Goal: Task Accomplishment & Management: Complete application form

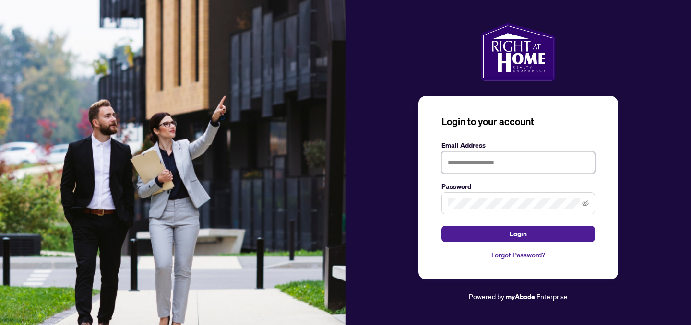
click at [539, 158] on input "text" at bounding box center [518, 163] width 154 height 22
type input "**********"
click at [441, 226] on button "Login" at bounding box center [518, 234] width 154 height 16
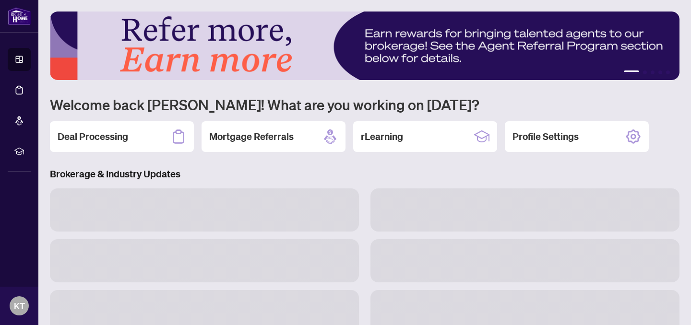
click at [114, 132] on h2 "Deal Processing" at bounding box center [93, 136] width 71 height 13
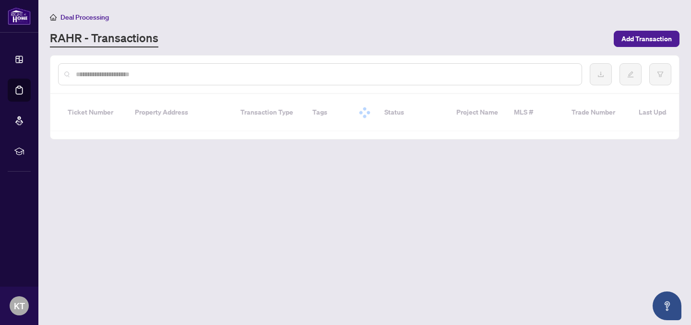
click at [230, 77] on input "text" at bounding box center [325, 74] width 498 height 11
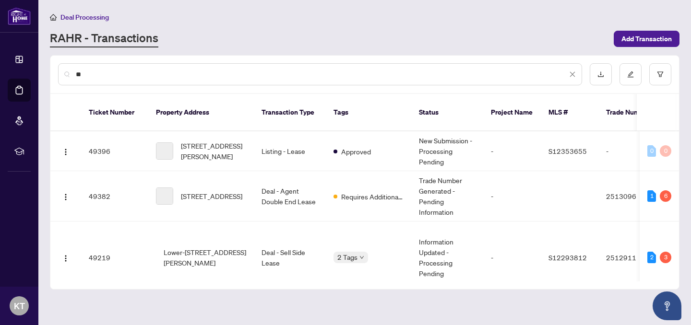
type input "*"
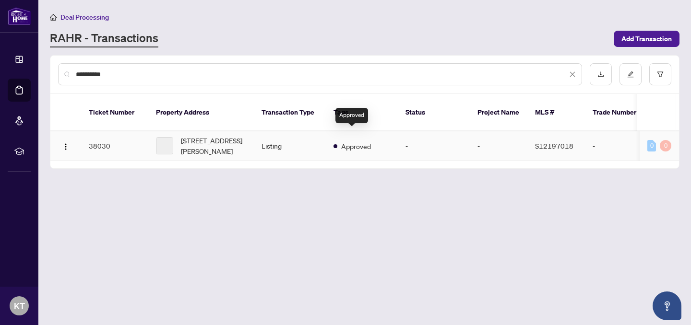
type input "**********"
click at [345, 141] on span "Approved" at bounding box center [356, 146] width 30 height 11
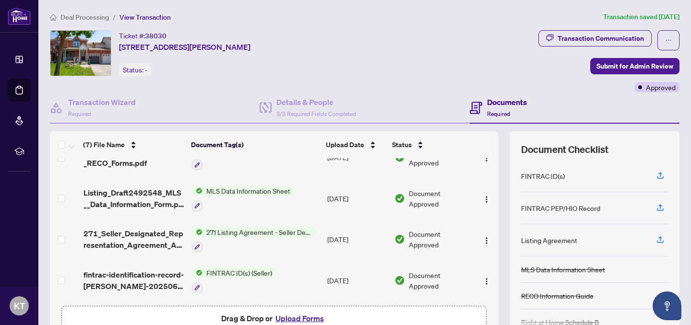
scroll to position [47, 0]
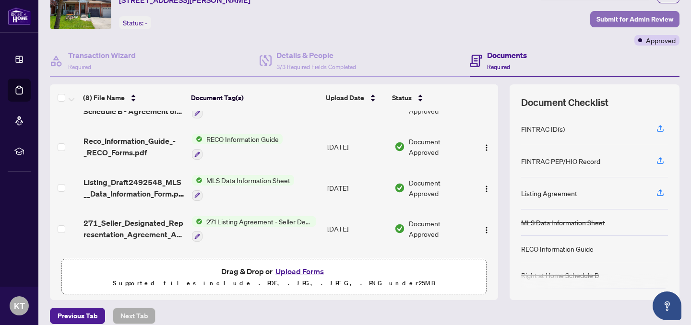
click at [616, 17] on span "Submit for Admin Review" at bounding box center [634, 19] width 77 height 15
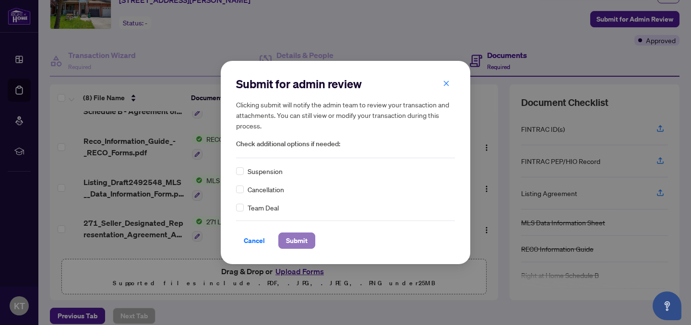
click at [304, 237] on span "Submit" at bounding box center [297, 240] width 22 height 15
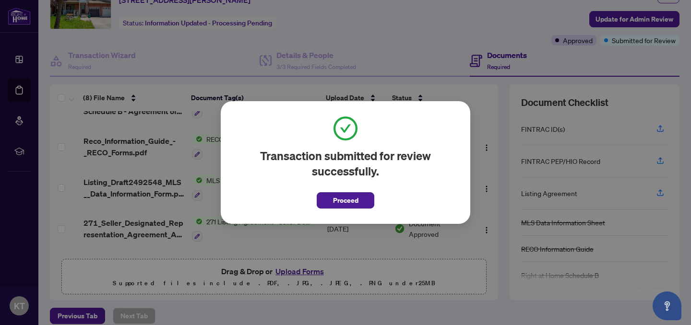
click at [356, 199] on span "Proceed" at bounding box center [345, 200] width 25 height 15
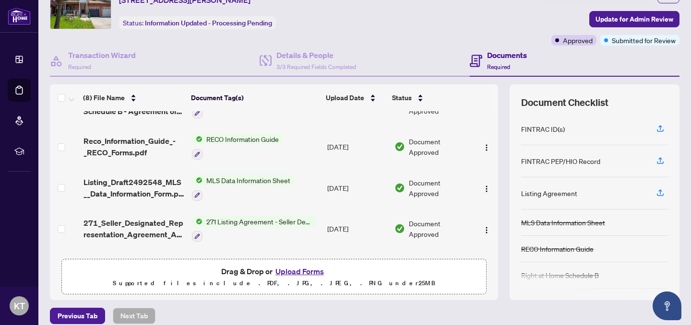
scroll to position [0, 0]
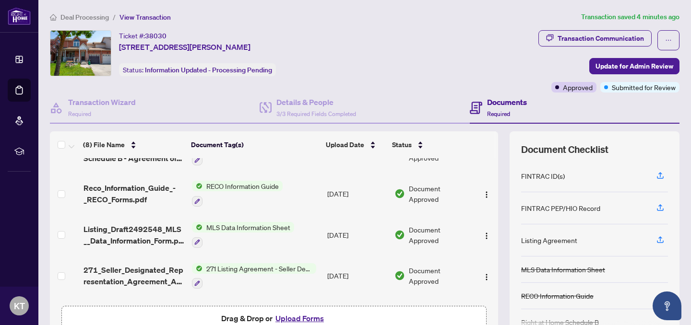
click at [98, 18] on span "Deal Processing" at bounding box center [84, 17] width 48 height 9
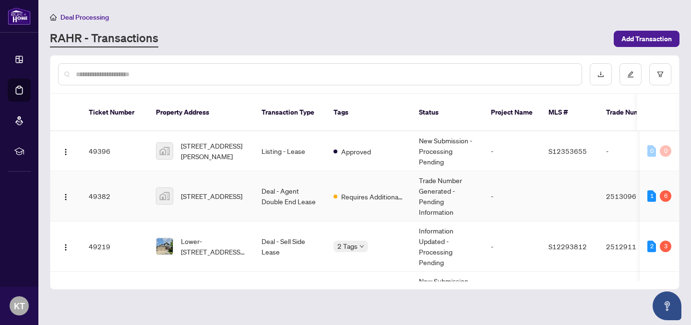
click at [267, 186] on td "Deal - Agent Double End Lease" at bounding box center [290, 196] width 72 height 50
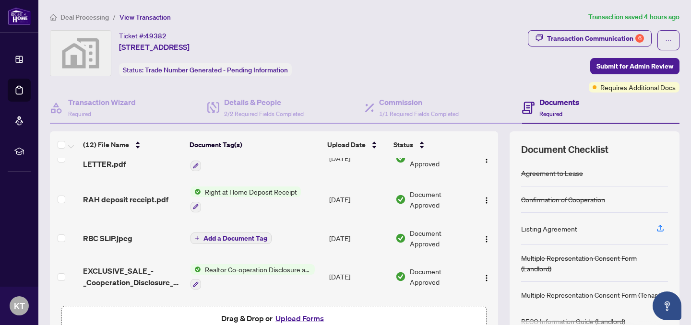
scroll to position [60, 0]
click at [145, 199] on span "RAH deposit receipt.pdf" at bounding box center [125, 199] width 85 height 12
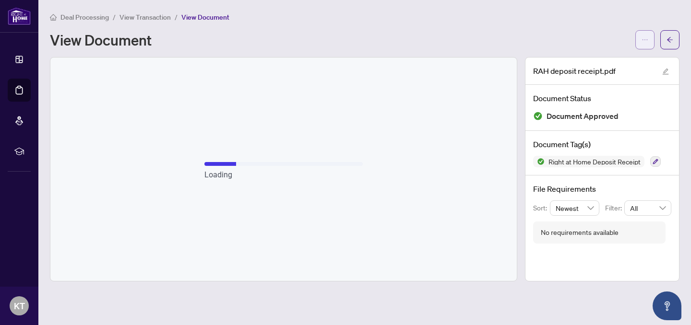
click at [643, 41] on icon "ellipsis" at bounding box center [644, 39] width 7 height 7
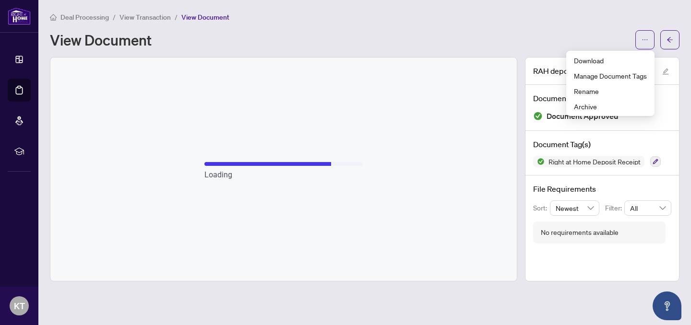
click at [580, 12] on div "Deal Processing / View Transaction / View Document" at bounding box center [365, 17] width 630 height 11
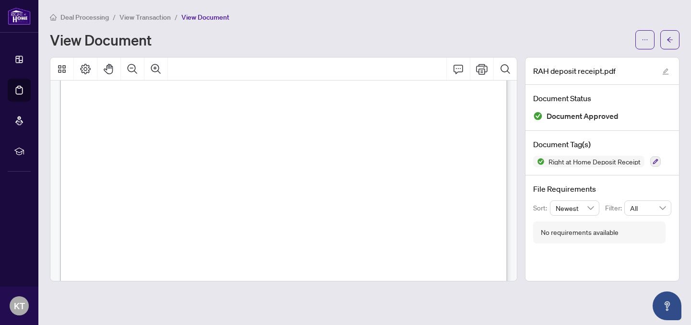
scroll to position [111, 0]
click at [644, 42] on icon "ellipsis" at bounding box center [644, 39] width 7 height 7
click at [616, 60] on span "Download" at bounding box center [610, 60] width 73 height 11
click at [159, 19] on span "View Transaction" at bounding box center [144, 17] width 51 height 9
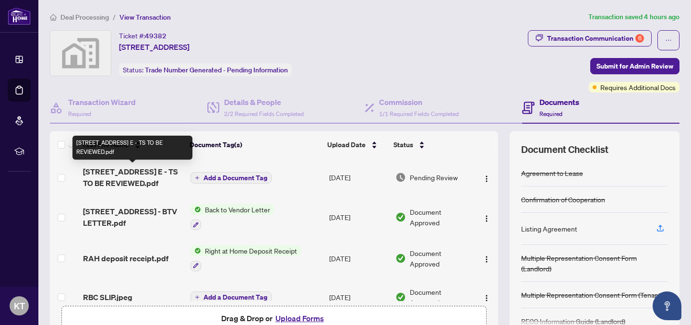
click at [143, 178] on span "[STREET_ADDRESS] E - TS TO BE REVIEWED.pdf" at bounding box center [133, 177] width 100 height 23
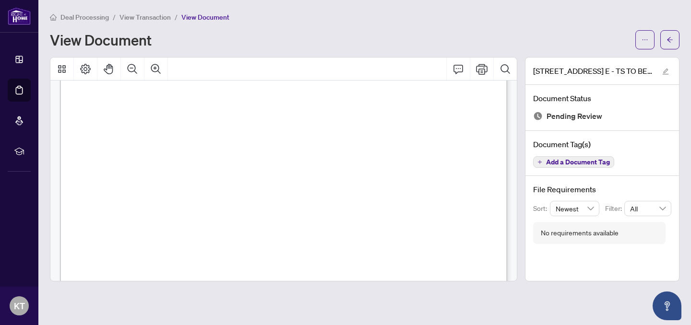
scroll to position [324, 0]
click at [641, 38] on button "button" at bounding box center [644, 39] width 19 height 19
click at [625, 63] on span "Download" at bounding box center [610, 60] width 73 height 11
click at [150, 17] on span "View Transaction" at bounding box center [144, 17] width 51 height 9
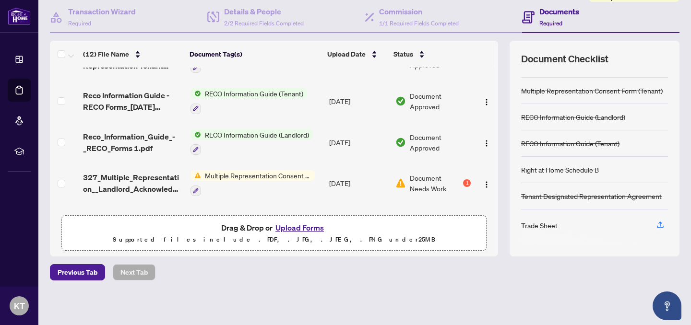
scroll to position [344, 0]
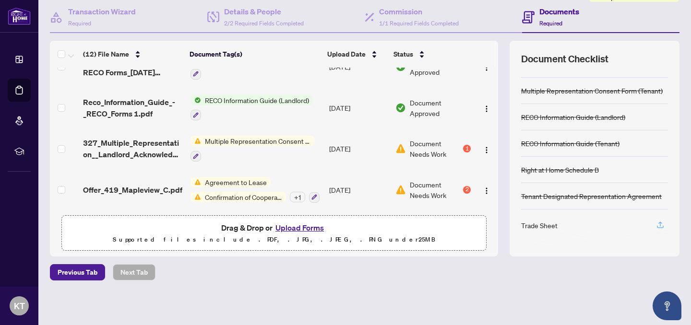
click at [659, 223] on icon "button" at bounding box center [660, 225] width 9 height 9
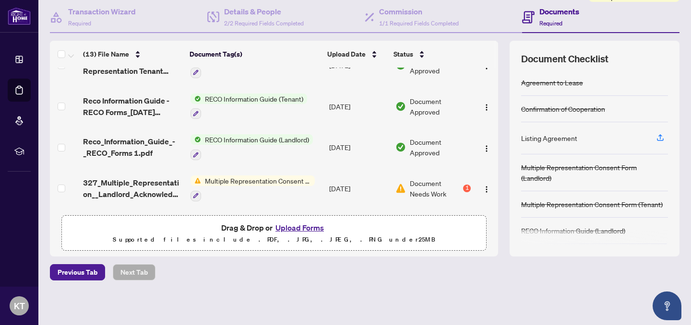
click at [395, 279] on div "Previous Tab Next Tab" at bounding box center [365, 272] width 630 height 16
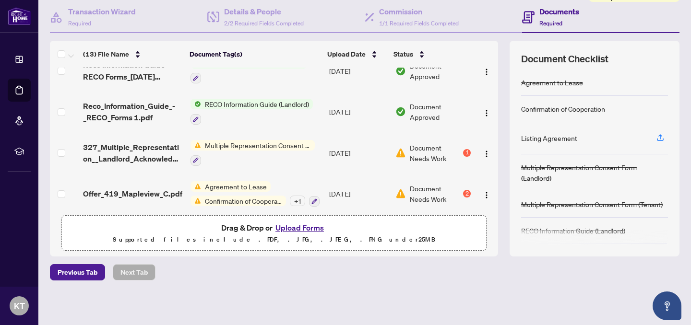
scroll to position [385, 0]
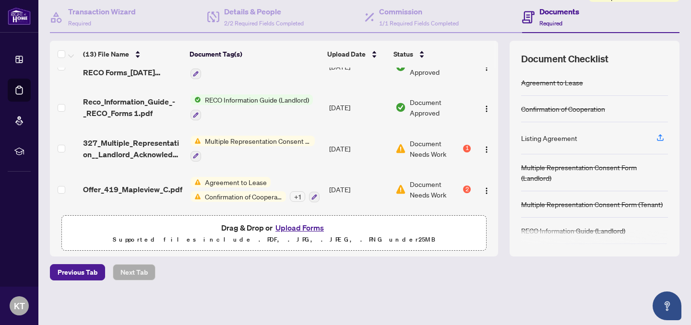
click at [161, 145] on span "327_Multiple_Representation__Landlord_Acknowledgment___Consent_Disclosure_-_Pro…" at bounding box center [133, 148] width 100 height 23
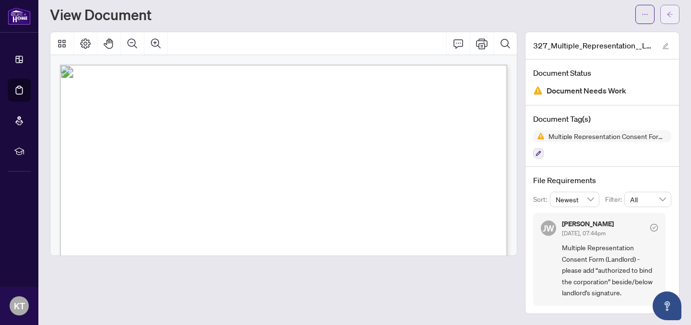
click at [672, 15] on icon "arrow-left" at bounding box center [669, 14] width 7 height 7
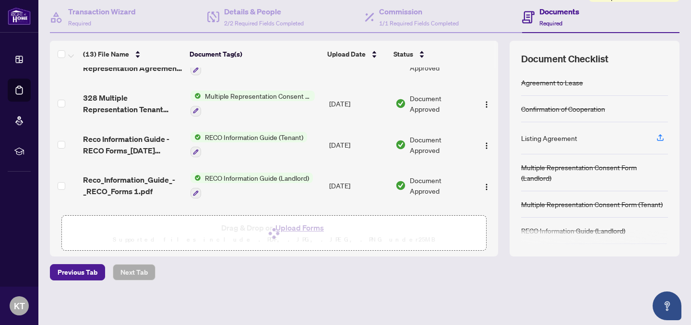
scroll to position [424, 0]
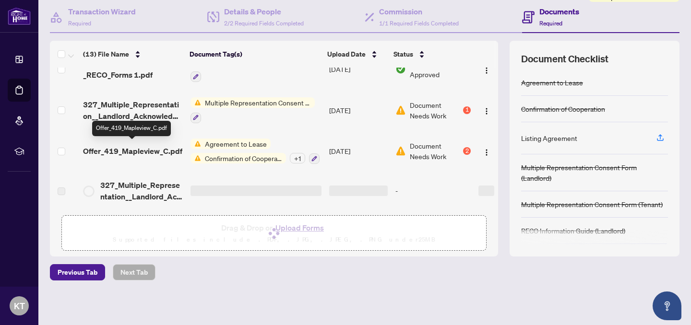
click at [149, 146] on span "Offer_419_Mapleview_C.pdf" at bounding box center [132, 151] width 99 height 12
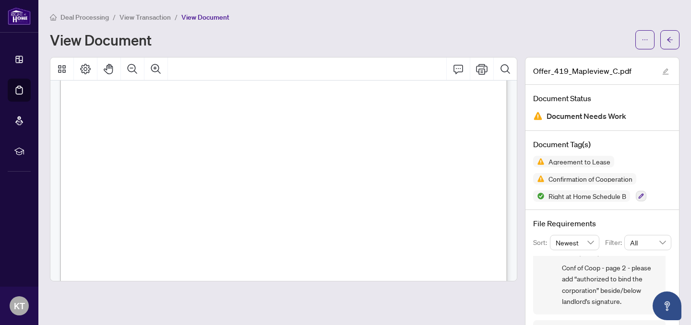
scroll to position [833, 0]
drag, startPoint x: 579, startPoint y: 279, endPoint x: 598, endPoint y: 283, distance: 19.6
click at [598, 283] on span "Conf of Coop - page 2 - please add “authorized to bind the corporation” beside/…" at bounding box center [610, 284] width 96 height 45
click at [597, 287] on span "Conf of Coop - page 2 - please add “authorized to bind the corporation” beside/…" at bounding box center [610, 284] width 96 height 45
drag, startPoint x: 597, startPoint y: 290, endPoint x: 578, endPoint y: 280, distance: 21.0
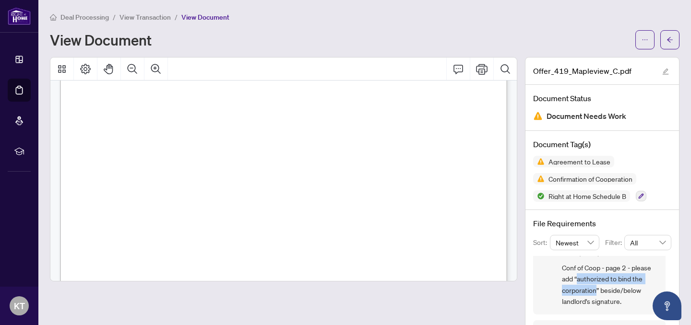
click at [578, 280] on span "Conf of Coop - page 2 - please add “authorized to bind the corporation” beside/…" at bounding box center [610, 284] width 96 height 45
copy span "authorized to bind the corporation"
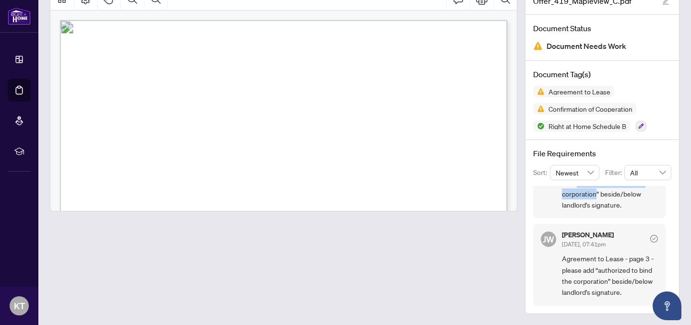
scroll to position [0, 0]
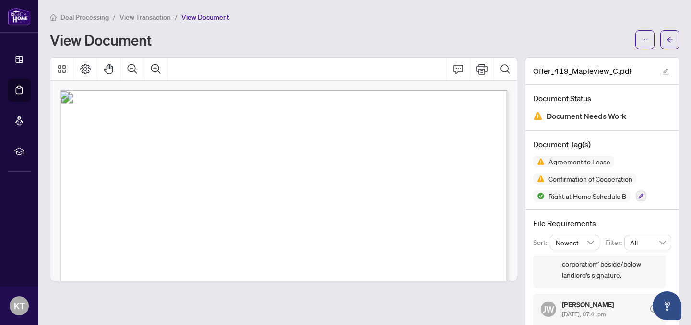
click at [134, 18] on span "View Transaction" at bounding box center [144, 17] width 51 height 9
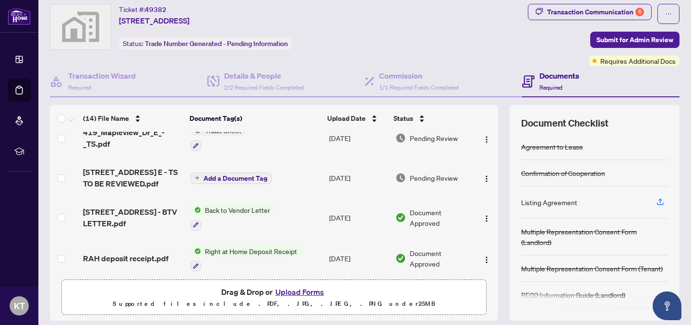
scroll to position [30, 0]
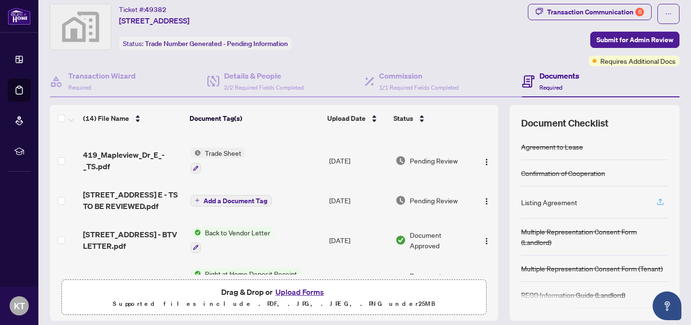
click at [661, 203] on icon "button" at bounding box center [660, 202] width 9 height 9
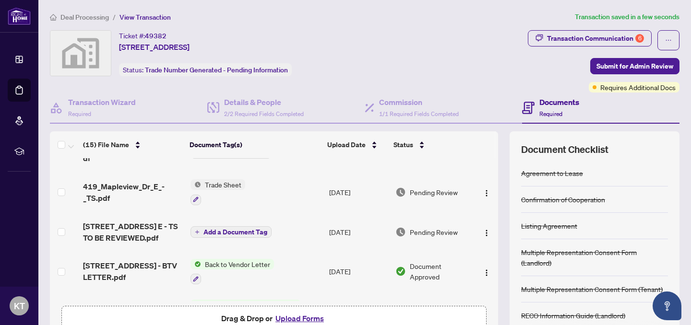
scroll to position [52, 0]
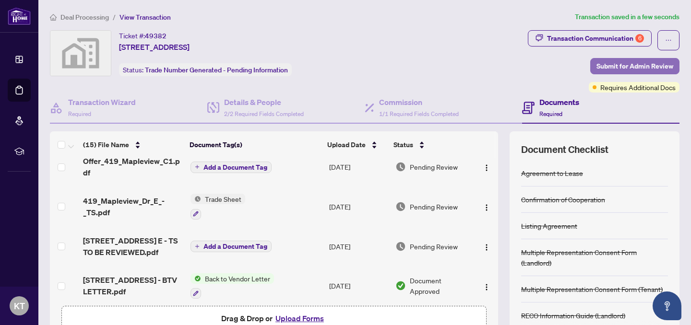
click at [643, 65] on span "Submit for Admin Review" at bounding box center [634, 66] width 77 height 15
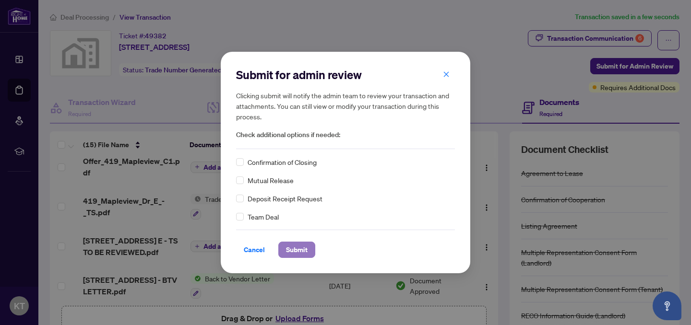
click at [306, 248] on span "Submit" at bounding box center [297, 249] width 22 height 15
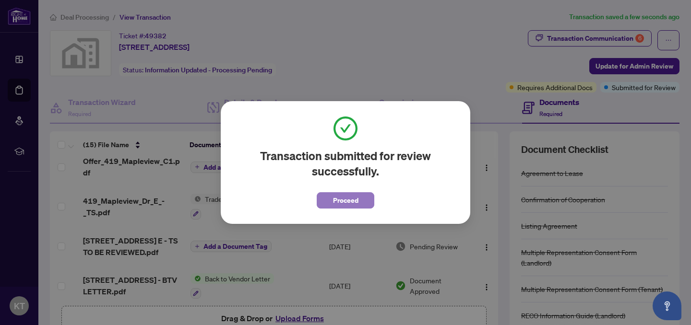
click at [333, 202] on span "Proceed" at bounding box center [345, 200] width 25 height 15
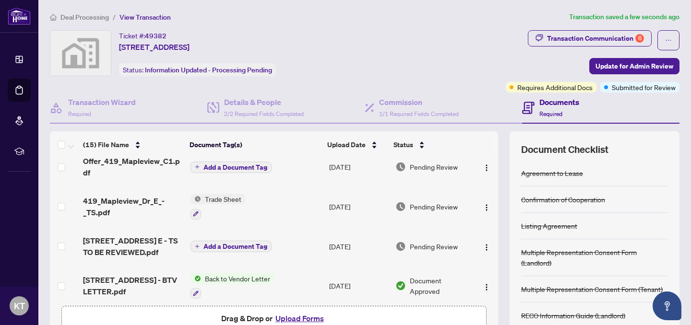
click at [161, 19] on span "View Transaction" at bounding box center [144, 17] width 51 height 9
click at [155, 15] on span "View Transaction" at bounding box center [144, 17] width 51 height 9
click at [95, 18] on span "Deal Processing" at bounding box center [84, 17] width 48 height 9
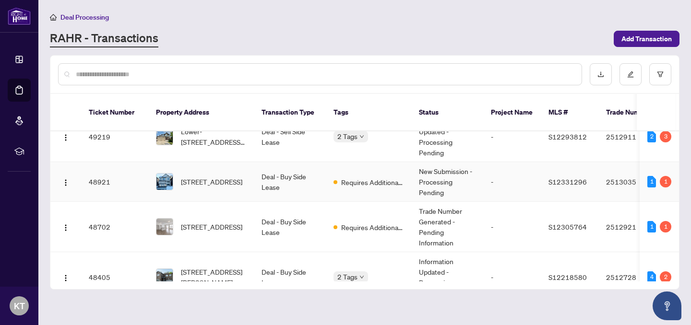
scroll to position [116, 0]
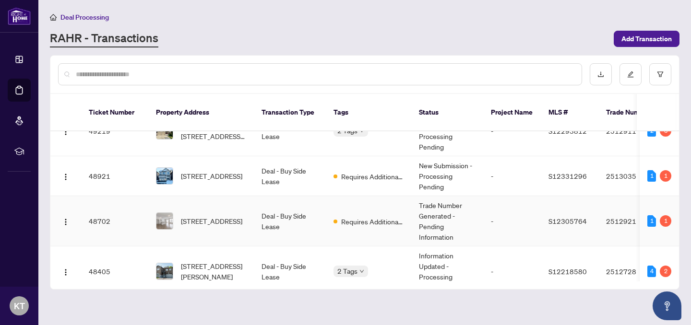
click at [292, 208] on td "Deal - Buy Side Lease" at bounding box center [290, 221] width 72 height 50
